Goal: Communication & Community: Answer question/provide support

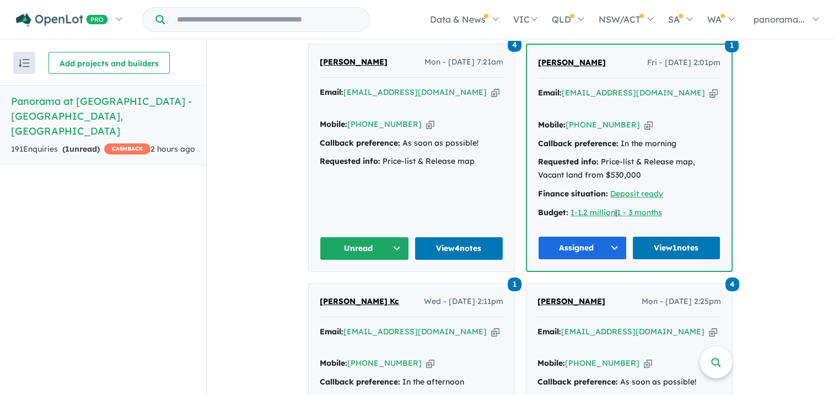
scroll to position [496, 0]
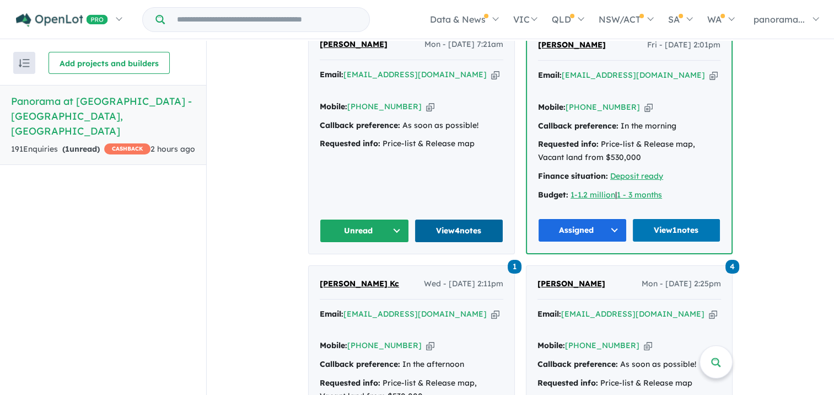
click at [430, 220] on link "View 4 notes" at bounding box center [459, 231] width 89 height 24
click at [354, 221] on button "Unread" at bounding box center [364, 231] width 89 height 24
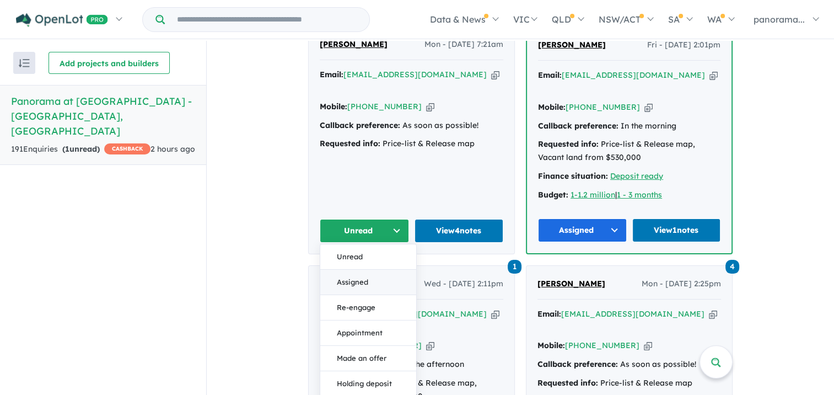
click at [349, 269] on button "Assigned" at bounding box center [368, 281] width 96 height 25
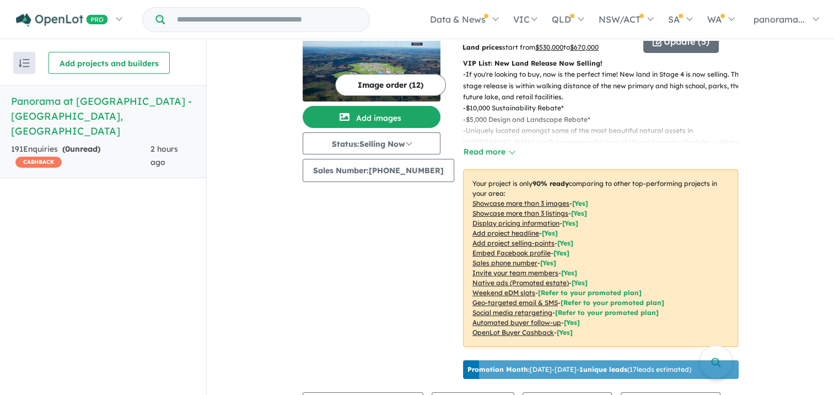
scroll to position [0, 0]
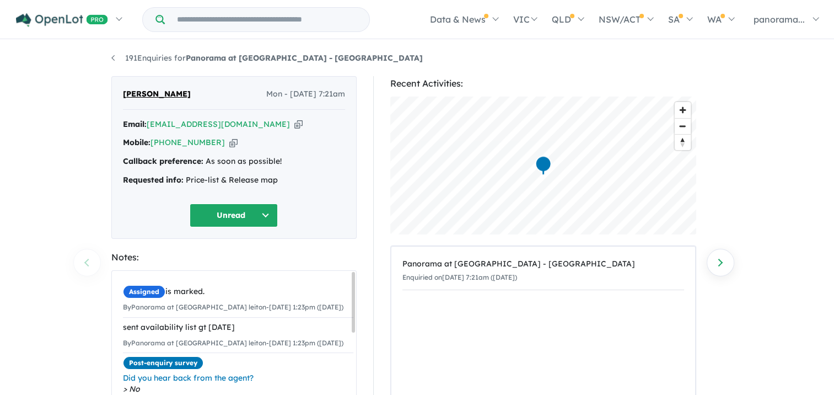
click at [267, 212] on button "Unread" at bounding box center [234, 215] width 88 height 24
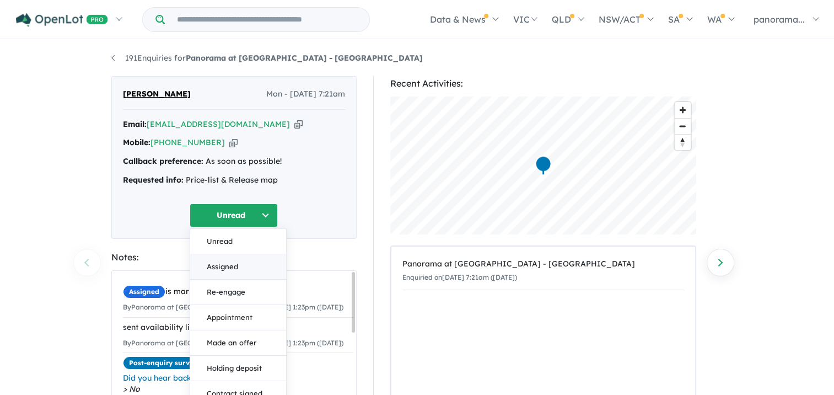
click at [256, 270] on button "Assigned" at bounding box center [238, 266] width 96 height 25
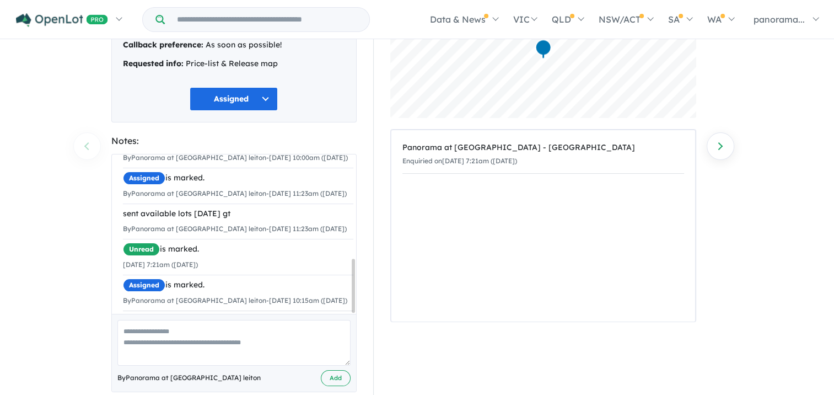
scroll to position [135, 0]
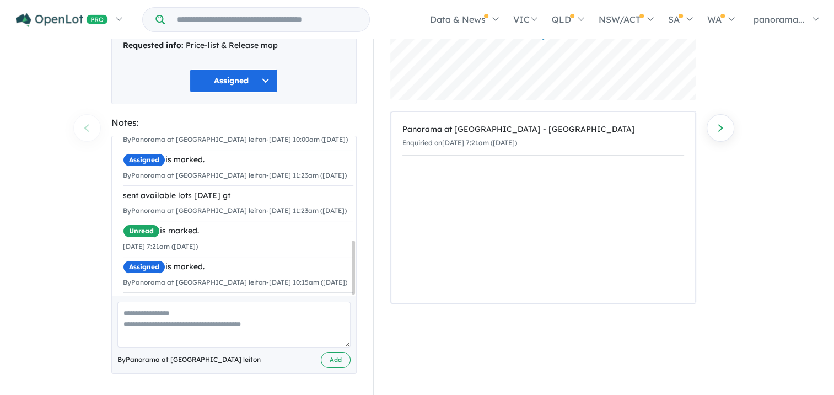
click at [232, 315] on textarea at bounding box center [233, 325] width 233 height 46
type textarea "**********"
click at [326, 358] on button "Add" at bounding box center [336, 360] width 30 height 16
